Goal: Feedback & Contribution: Leave review/rating

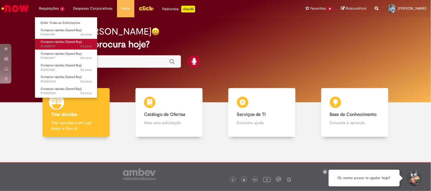
click at [55, 42] on span "Compras rápidas (Speed Buy)" at bounding box center [61, 42] width 41 height 4
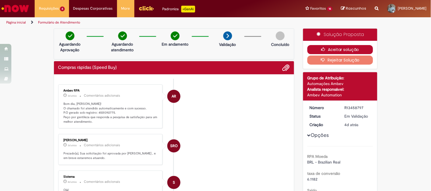
click at [334, 49] on button "Aceitar solução" at bounding box center [340, 49] width 66 height 9
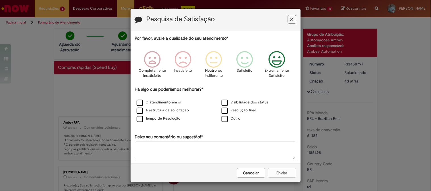
click at [271, 60] on icon "Feedback" at bounding box center [276, 59] width 21 height 17
click at [139, 102] on label "O atendimento em si" at bounding box center [159, 102] width 44 height 5
click at [138, 110] on label "A estrutura da solicitação" at bounding box center [163, 110] width 53 height 5
click at [137, 120] on label "Tempo de Resolução" at bounding box center [159, 118] width 44 height 5
click at [224, 111] on label "Resolução final" at bounding box center [238, 110] width 34 height 5
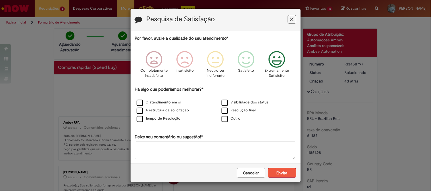
click at [279, 173] on button "Enviar" at bounding box center [282, 173] width 28 height 10
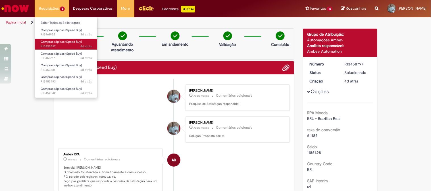
click at [58, 45] on span "4d atrás 4 dias atrás R13458797" at bounding box center [66, 46] width 51 height 5
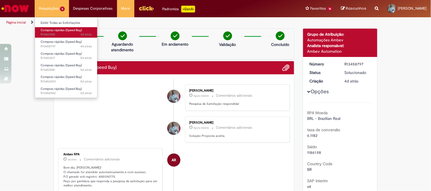
click at [59, 34] on span "3d atrás 3 dias atrás R13461955" at bounding box center [66, 34] width 51 height 5
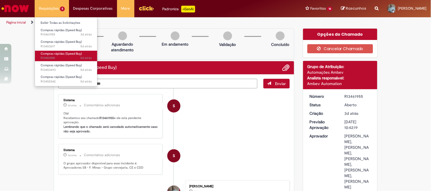
click at [60, 53] on span "Compras rápidas (Speed Buy)" at bounding box center [61, 54] width 41 height 4
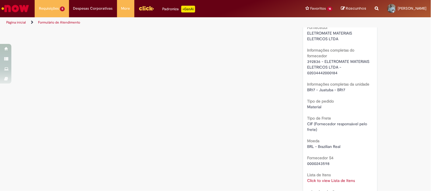
scroll to position [505, 0]
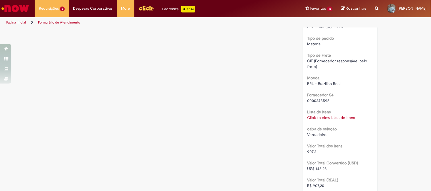
click at [319, 116] on link "Click to view Lista de Itens" at bounding box center [331, 117] width 48 height 5
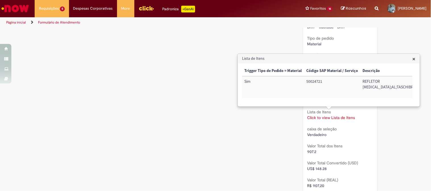
click at [415, 57] on span "×" at bounding box center [413, 59] width 3 height 8
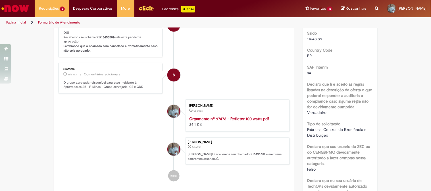
scroll to position [0, 0]
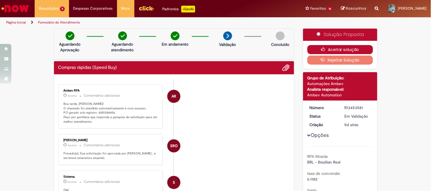
click at [333, 49] on button "Aceitar solução" at bounding box center [340, 49] width 66 height 9
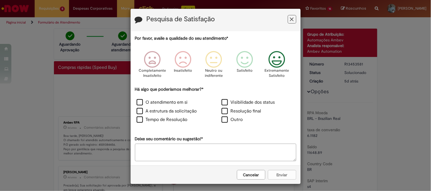
click at [278, 58] on icon "Feedback" at bounding box center [276, 59] width 21 height 17
click at [137, 100] on label "O atendimento em si" at bounding box center [162, 102] width 51 height 7
click at [137, 110] on label "A estrutura da solicitação" at bounding box center [167, 111] width 60 height 7
click at [137, 120] on label "Tempo de Resolução" at bounding box center [162, 120] width 51 height 7
click at [223, 111] on label "Resolução final" at bounding box center [241, 111] width 40 height 7
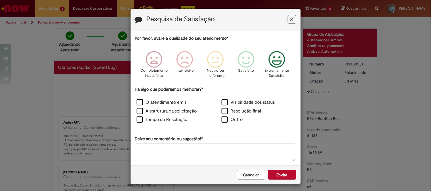
click at [280, 173] on button "Enviar" at bounding box center [282, 175] width 28 height 10
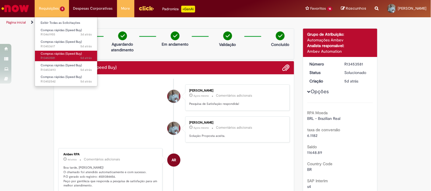
click at [54, 55] on span "Compras rápidas (Speed Buy)" at bounding box center [61, 54] width 41 height 4
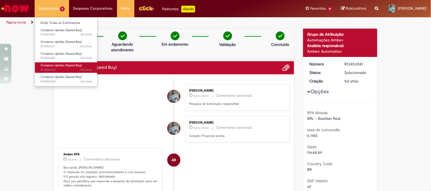
click at [58, 67] on span "Compras rápidas (Speed Buy)" at bounding box center [61, 65] width 41 height 4
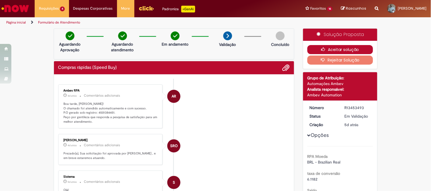
click at [328, 47] on button "Aceitar solução" at bounding box center [340, 49] width 66 height 9
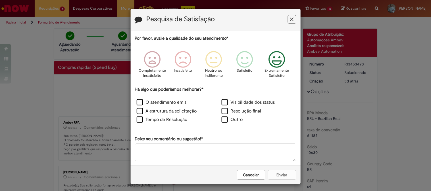
click at [277, 56] on icon "Feedback" at bounding box center [276, 59] width 21 height 17
click at [138, 102] on label "O atendimento em si" at bounding box center [162, 102] width 51 height 7
click at [137, 108] on label "A estrutura da solicitação" at bounding box center [167, 111] width 60 height 7
click at [137, 120] on label "Tempo de Resolução" at bounding box center [162, 120] width 51 height 7
click at [221, 110] on label "Resolução final" at bounding box center [241, 111] width 40 height 7
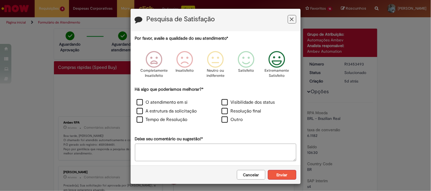
click at [280, 173] on button "Enviar" at bounding box center [282, 175] width 28 height 10
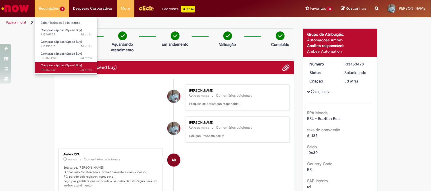
click at [59, 69] on span "5d atrás 5 dias atrás R13452542" at bounding box center [66, 70] width 51 height 5
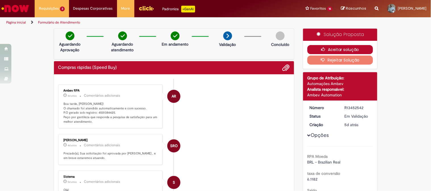
click at [338, 47] on button "Aceitar solução" at bounding box center [340, 49] width 66 height 9
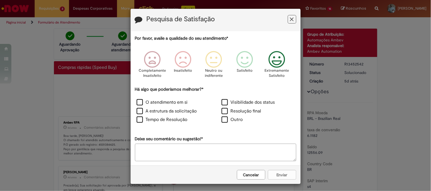
click at [272, 57] on icon "Feedback" at bounding box center [276, 59] width 21 height 17
click at [137, 102] on label "O atendimento em si" at bounding box center [162, 102] width 51 height 7
click at [137, 112] on label "A estrutura da solicitação" at bounding box center [167, 111] width 60 height 7
click at [137, 120] on label "Tempo de Resolução" at bounding box center [162, 120] width 51 height 7
click at [224, 111] on label "Resolução final" at bounding box center [241, 111] width 40 height 7
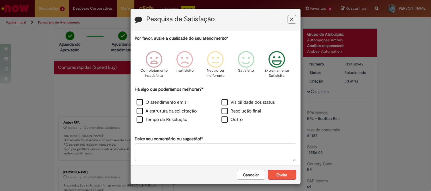
click at [279, 174] on button "Enviar" at bounding box center [282, 175] width 28 height 10
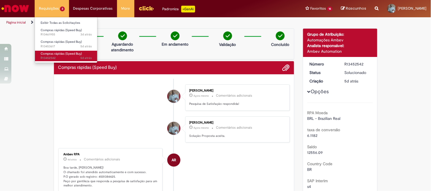
click at [53, 56] on span "5d atrás 5 dias atrás R13452542" at bounding box center [66, 58] width 51 height 5
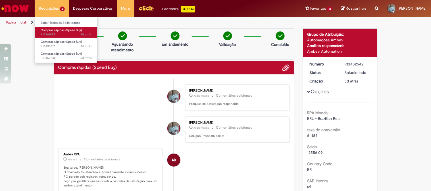
click at [55, 30] on span "Compras rápidas (Speed Buy)" at bounding box center [61, 30] width 41 height 4
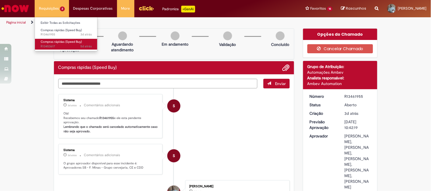
click at [58, 43] on span "Compras rápidas (Speed Buy)" at bounding box center [61, 42] width 41 height 4
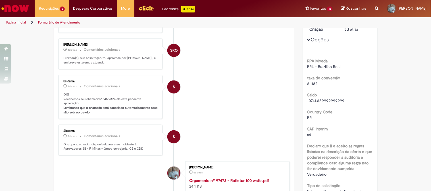
scroll to position [33, 0]
